Goal: Information Seeking & Learning: Learn about a topic

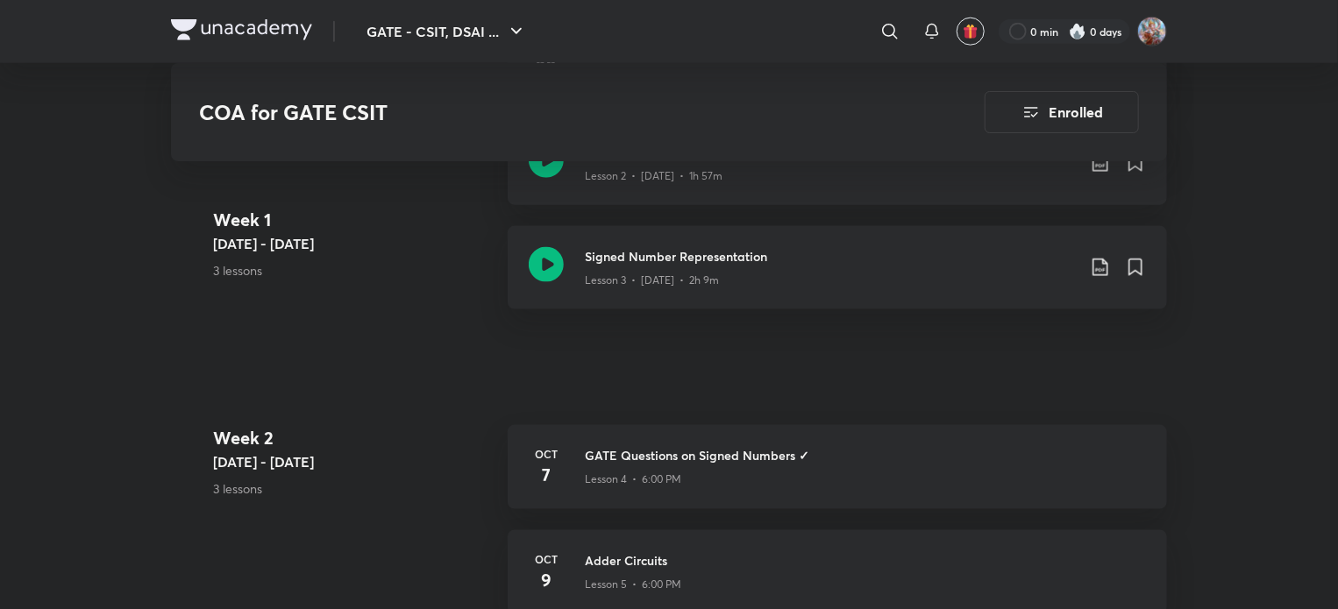
scroll to position [1052, 0]
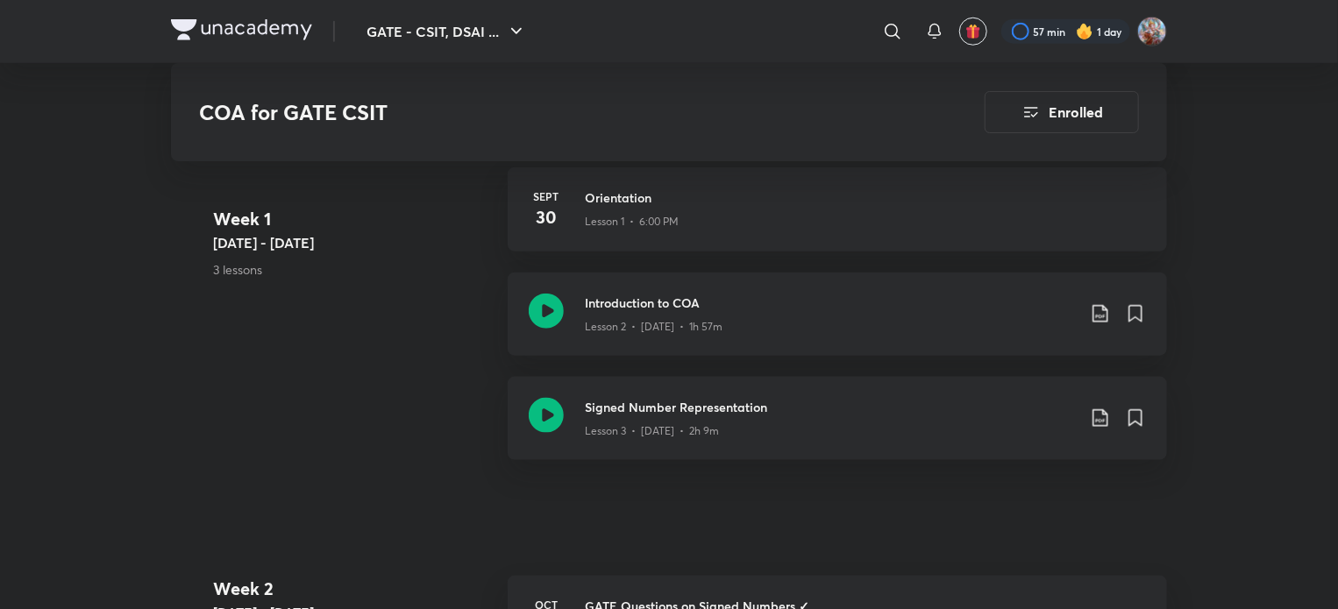
scroll to position [883, 0]
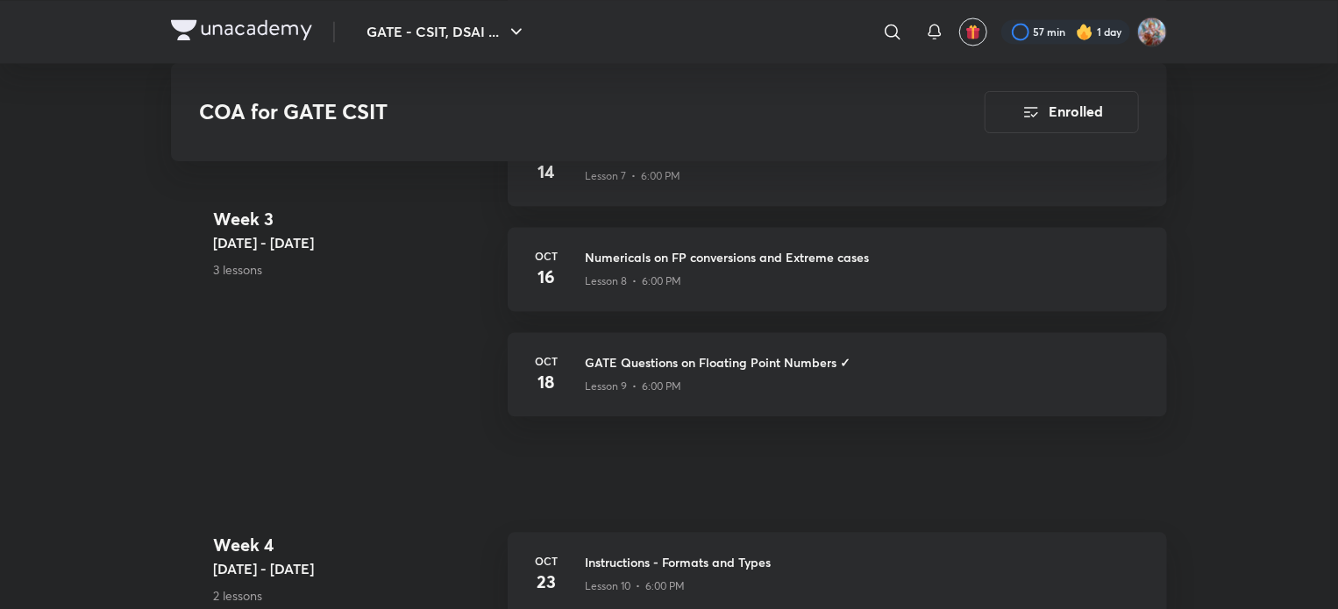
scroll to position [1760, 0]
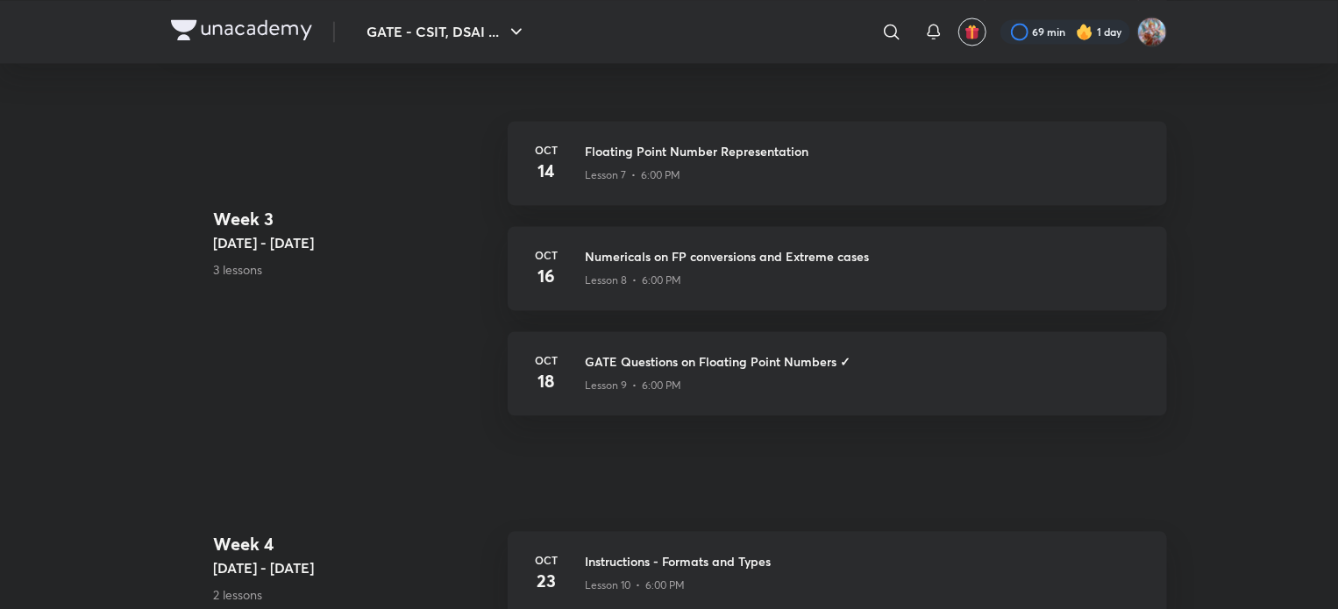
scroll to position [1760, 0]
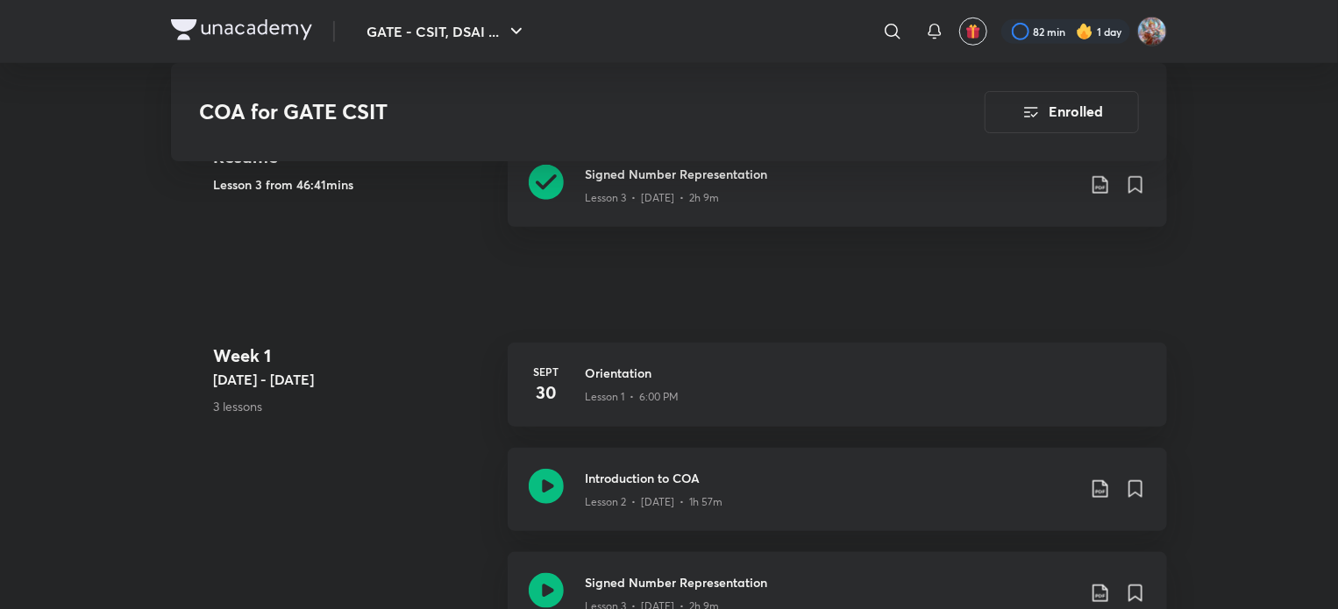
scroll to position [708, 0]
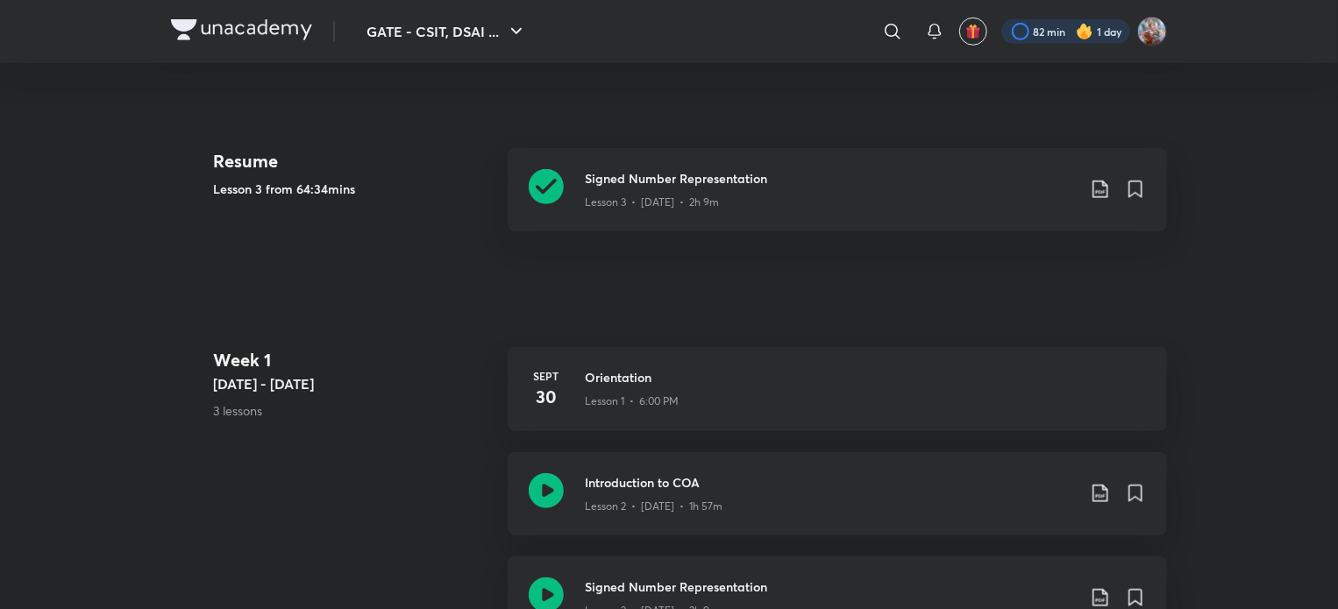
click at [1070, 34] on div at bounding box center [1065, 31] width 129 height 25
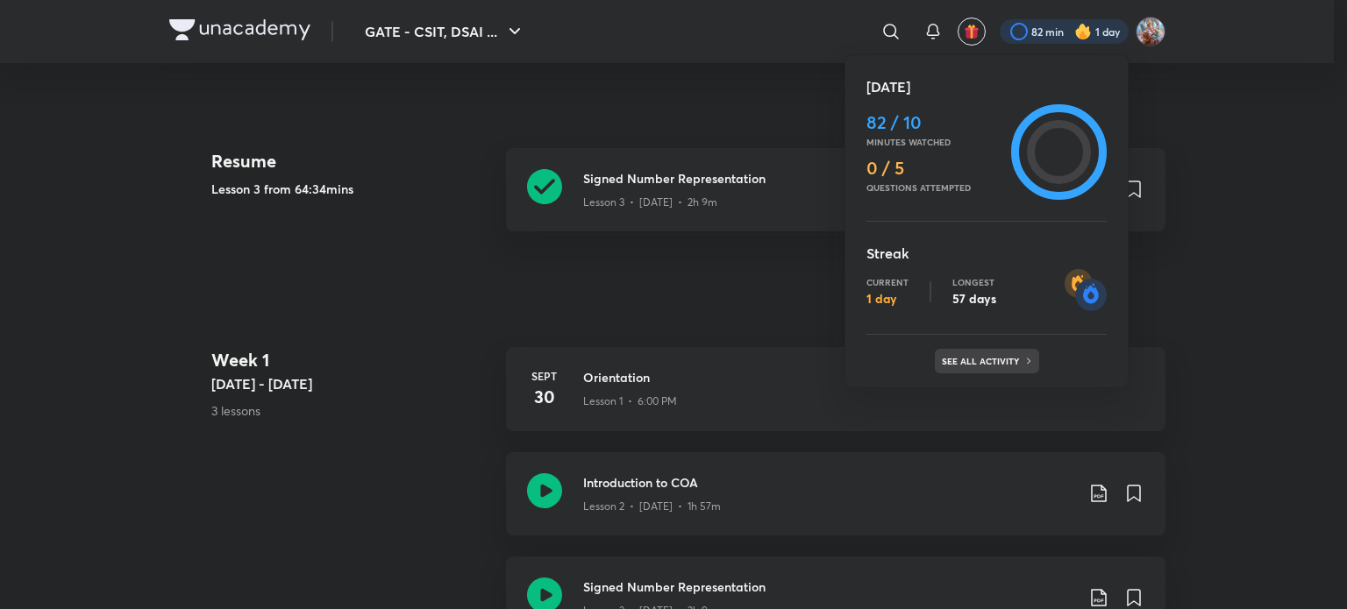
click at [960, 373] on div "See all activity" at bounding box center [987, 361] width 104 height 25
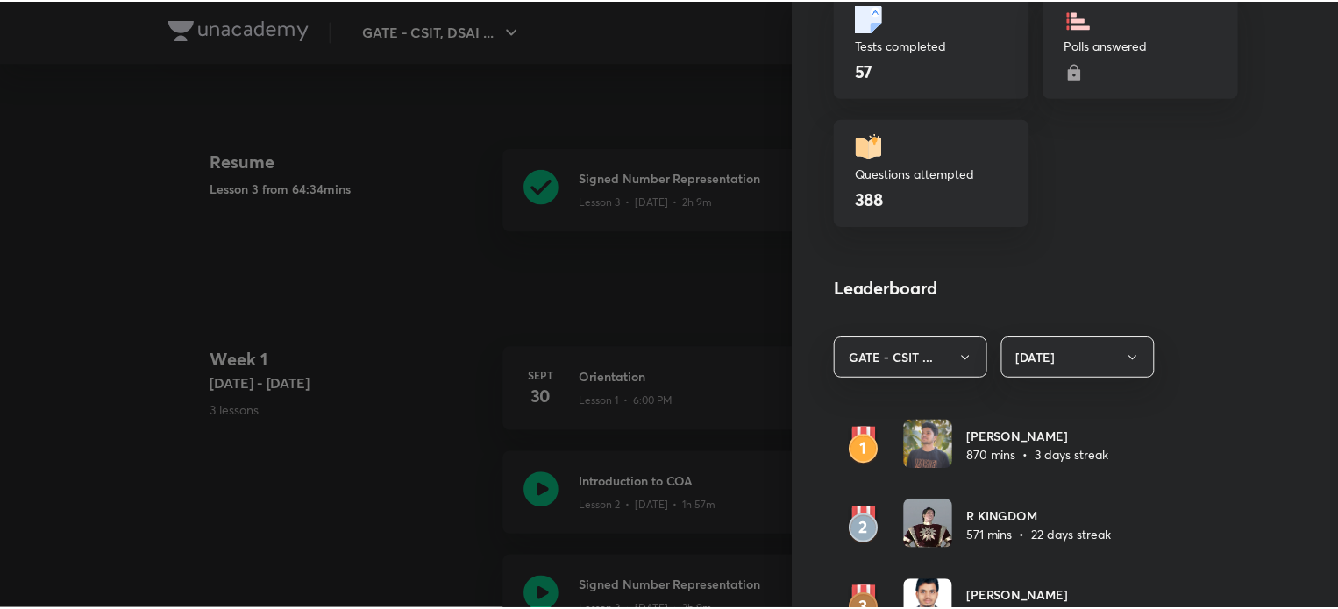
scroll to position [965, 0]
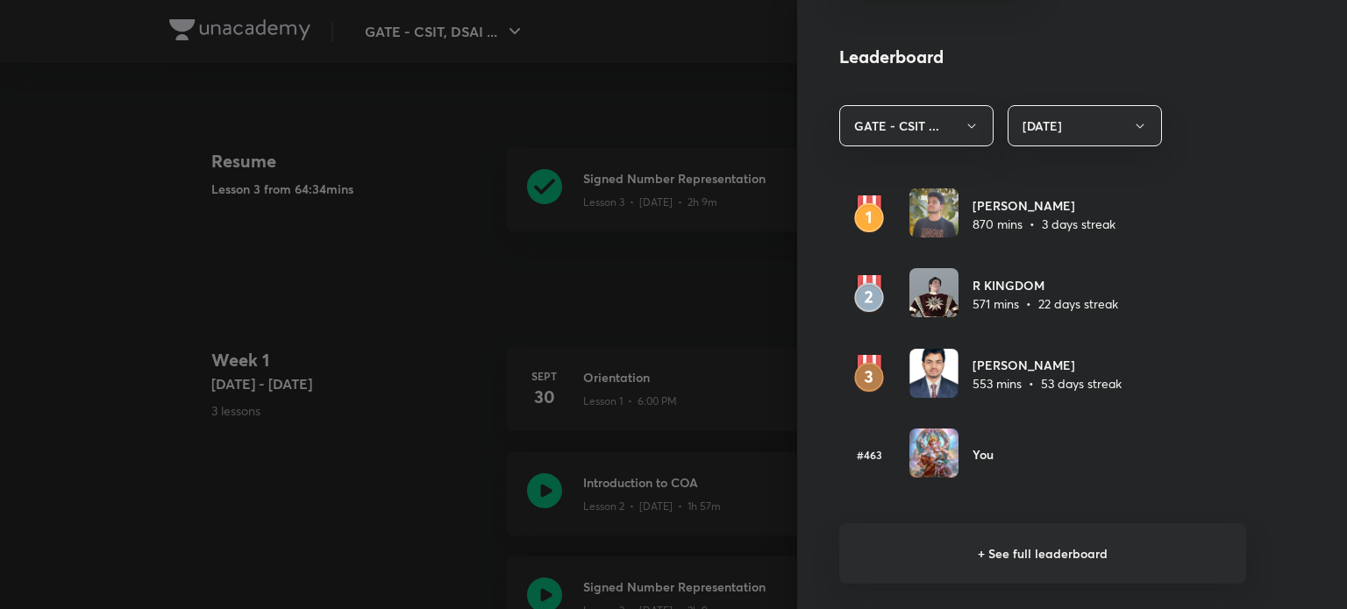
click at [298, 287] on div at bounding box center [673, 304] width 1347 height 609
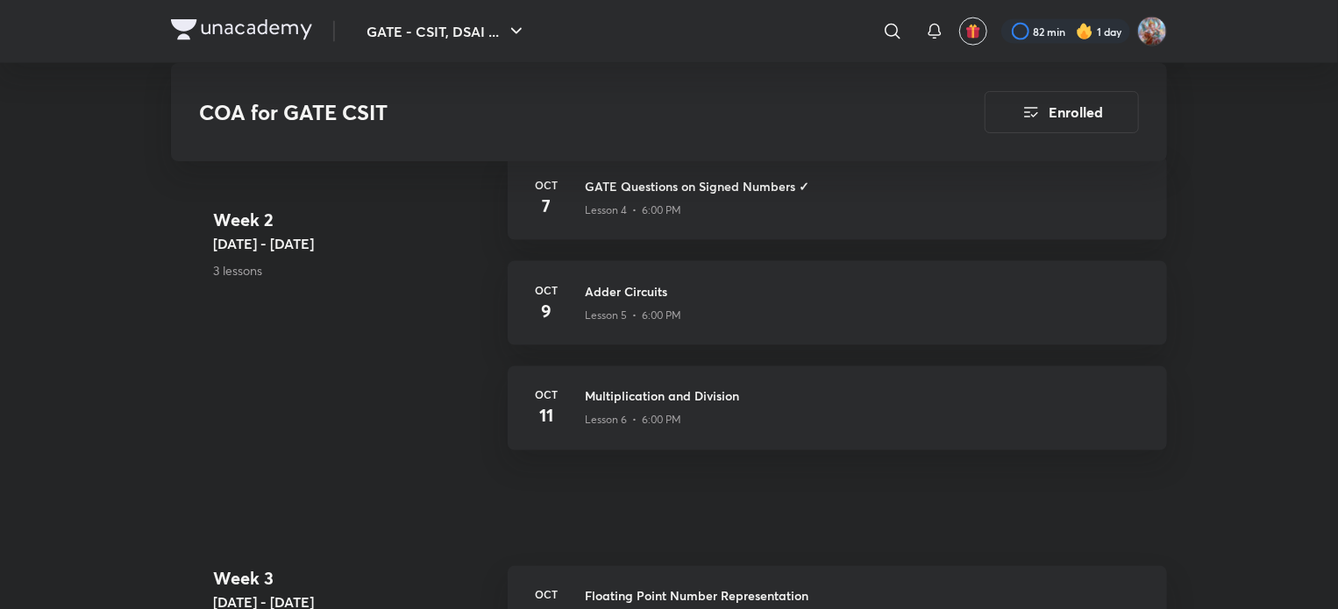
scroll to position [1321, 0]
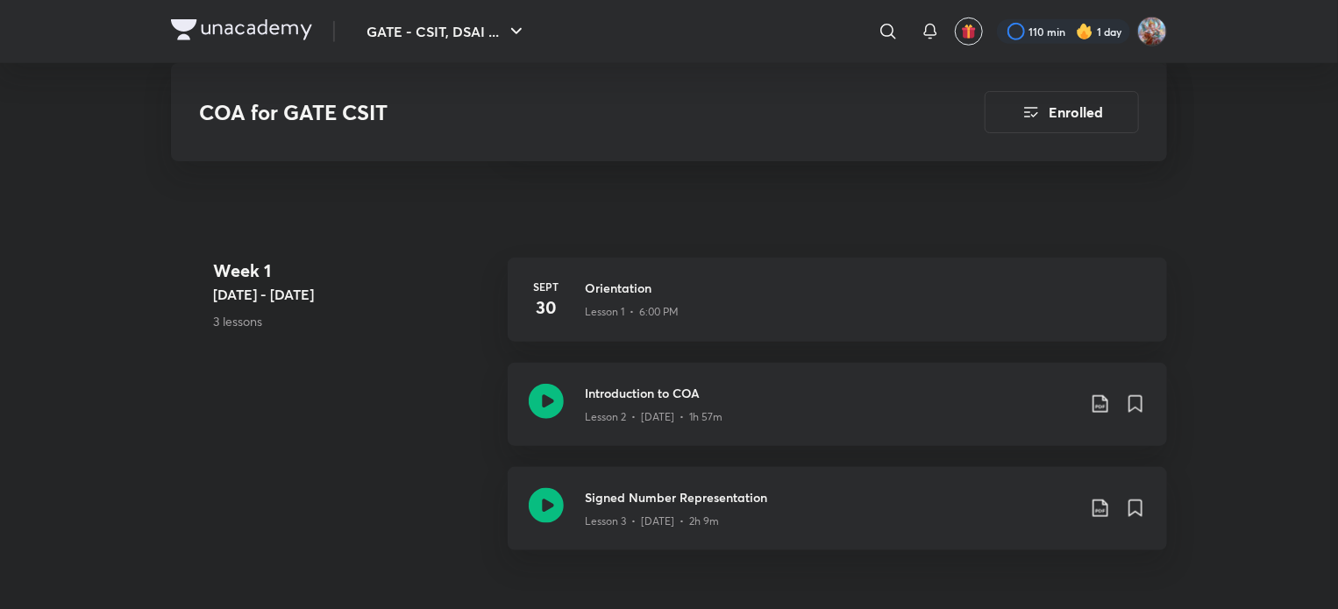
scroll to position [795, 0]
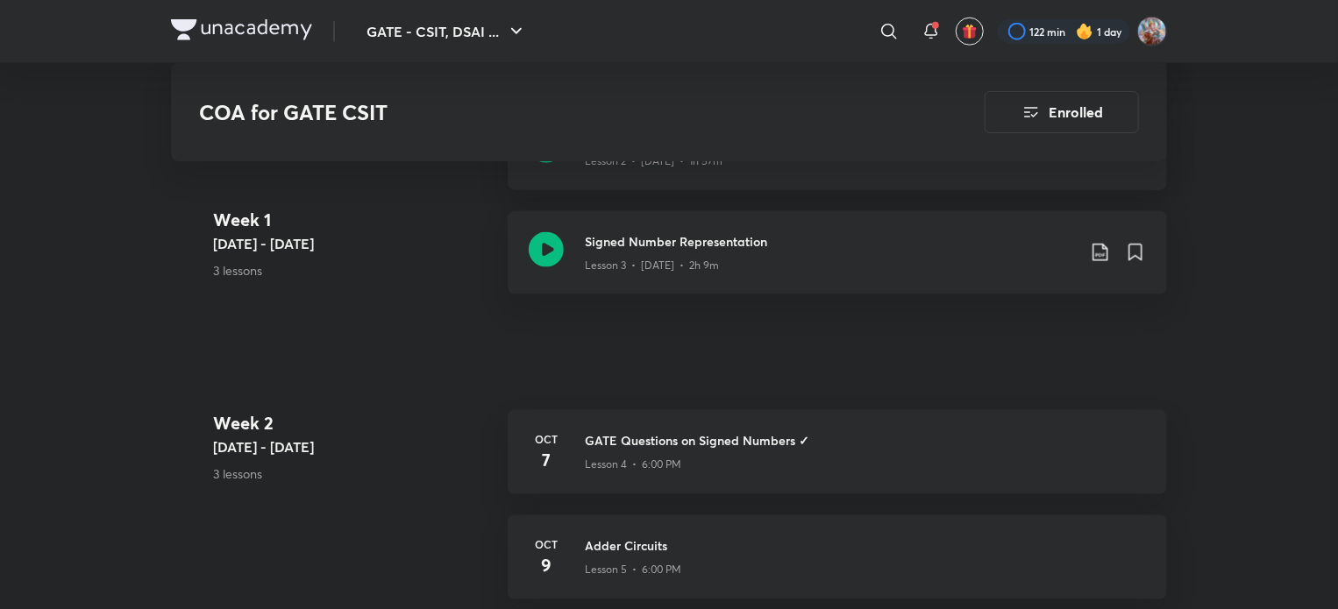
scroll to position [1058, 0]
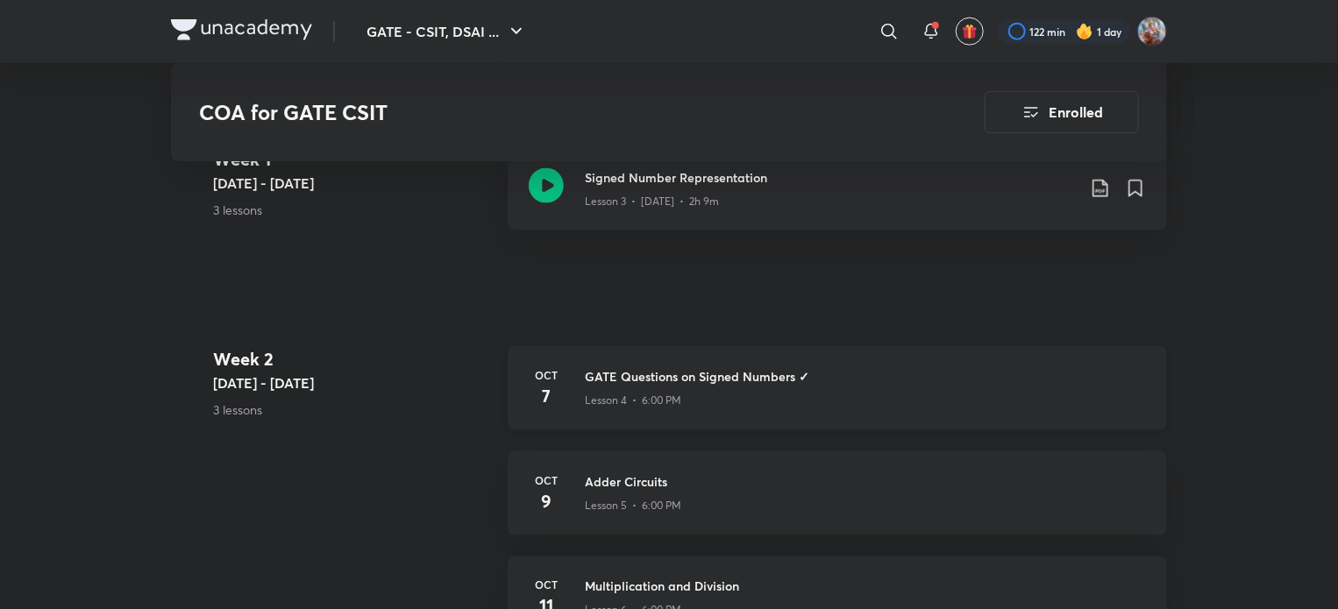
scroll to position [1152, 0]
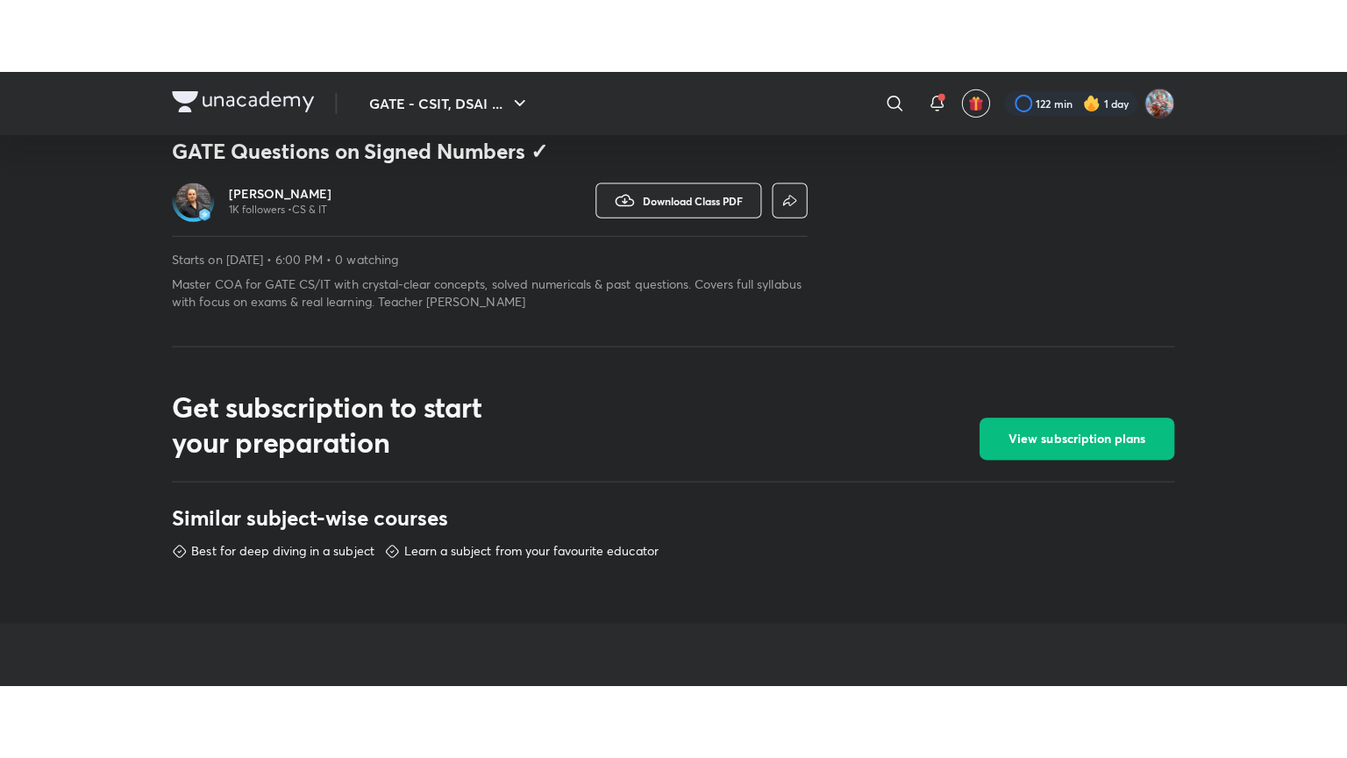
scroll to position [526, 0]
